Goal: Task Accomplishment & Management: Manage account settings

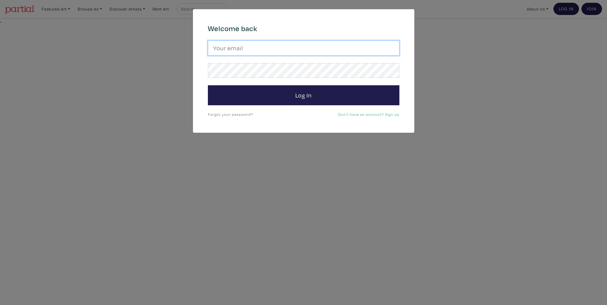
type input "dgeley@gmail.com"
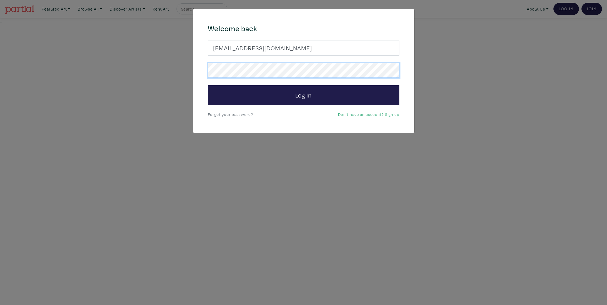
click at [303, 95] on button "Log In" at bounding box center [303, 95] width 191 height 20
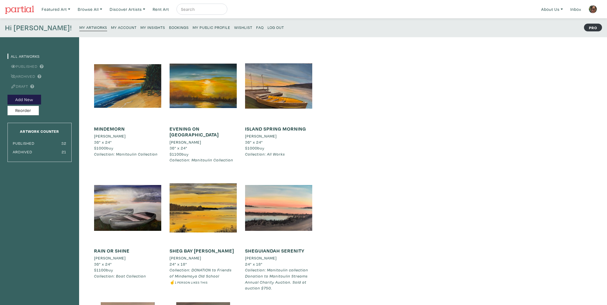
click at [140, 28] on small "My Insights" at bounding box center [152, 27] width 25 height 5
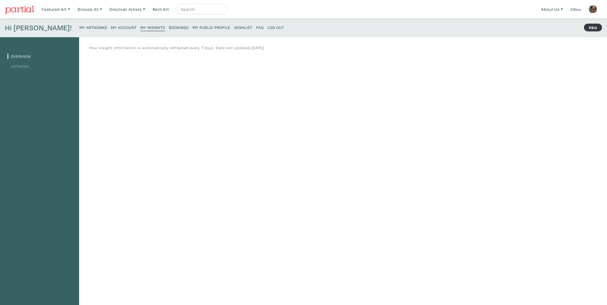
click at [267, 29] on small "Log Out" at bounding box center [275, 27] width 16 height 5
